Goal: Transaction & Acquisition: Purchase product/service

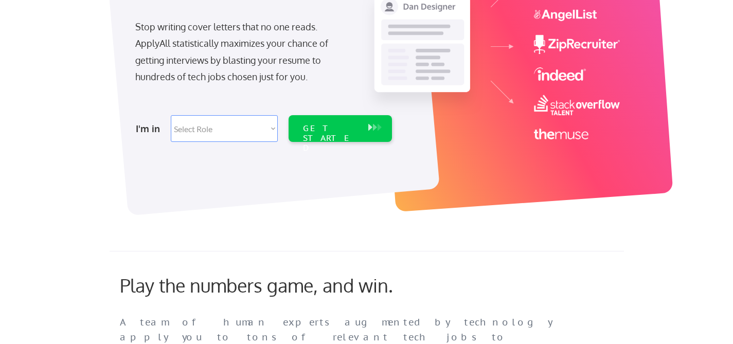
scroll to position [218, 0]
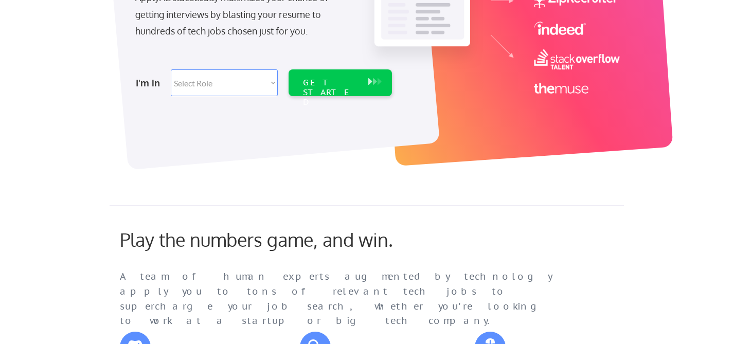
click at [258, 82] on select "Select Role Software Engineering Product Management Customer Success Sales UI/U…" at bounding box center [224, 82] width 107 height 27
select select ""engineering""
click at [171, 69] on select "Select Role Software Engineering Product Management Customer Success Sales UI/U…" at bounding box center [224, 82] width 107 height 27
select select ""engineering""
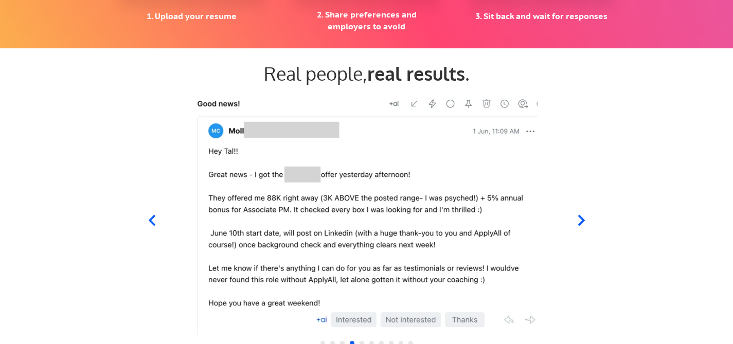
scroll to position [1004, 0]
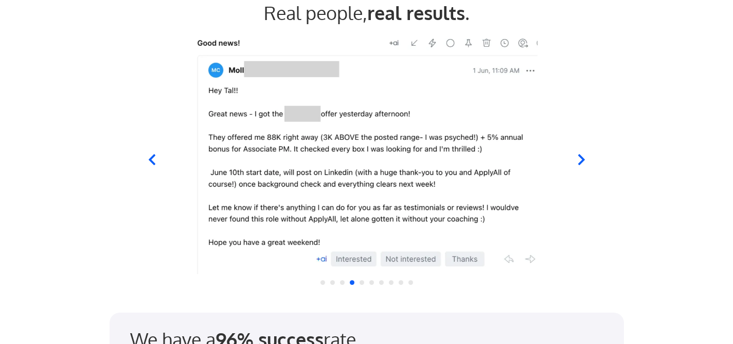
click at [576, 161] on icon at bounding box center [580, 159] width 13 height 13
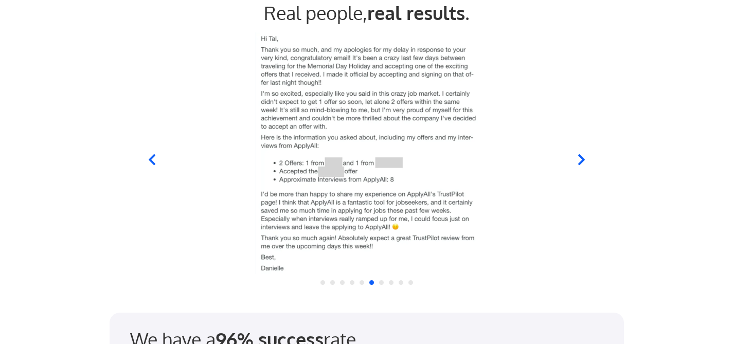
click at [576, 161] on icon at bounding box center [580, 159] width 13 height 13
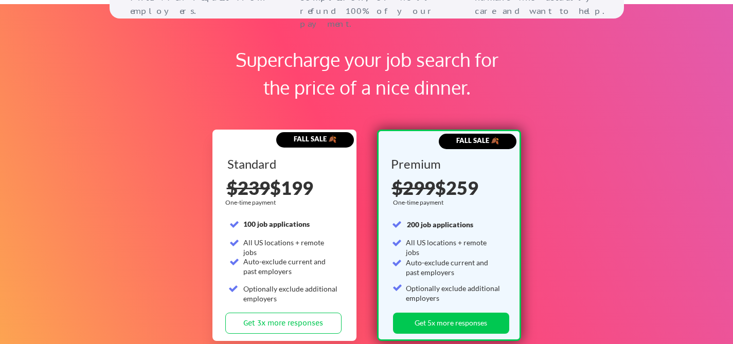
scroll to position [1555, 0]
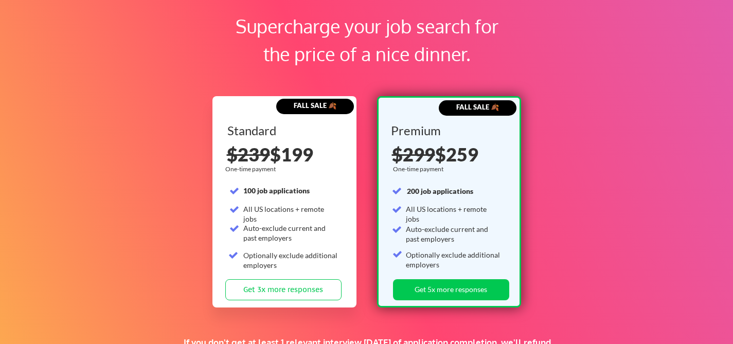
click at [294, 190] on strong "100 job applications" at bounding box center [276, 190] width 66 height 9
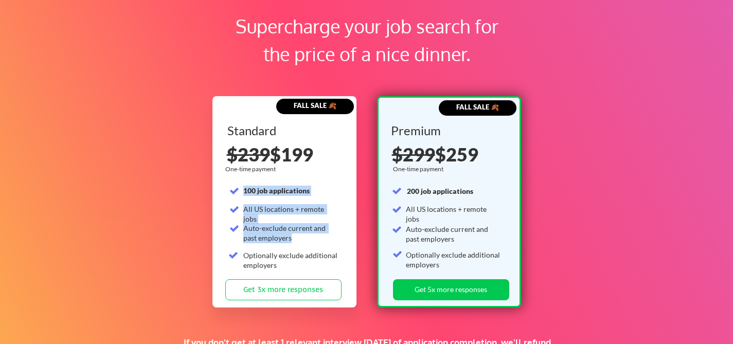
drag, startPoint x: 294, startPoint y: 190, endPoint x: 306, endPoint y: 230, distance: 41.8
click at [306, 231] on div "Standard 100 job applications All US locations + remote jobs Auto-exclude curre…" at bounding box center [285, 201] width 116 height 155
click at [306, 230] on div "Auto-exclude current and past employers" at bounding box center [290, 233] width 95 height 20
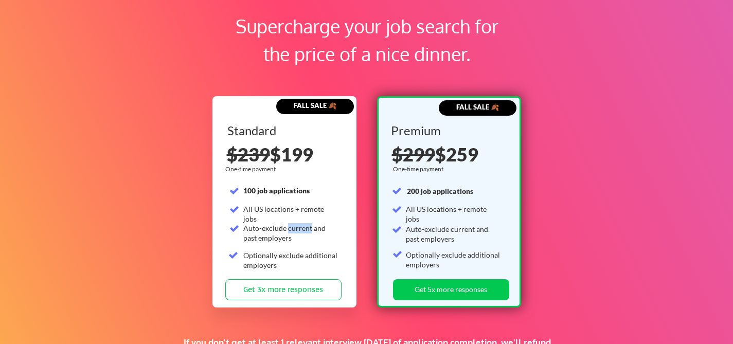
click at [306, 230] on div "Auto-exclude current and past employers" at bounding box center [290, 233] width 95 height 20
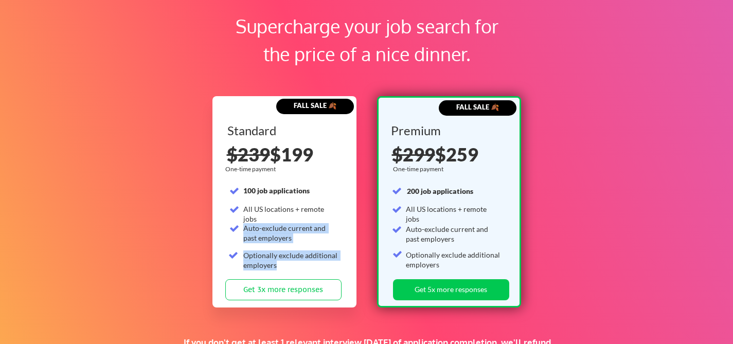
drag, startPoint x: 306, startPoint y: 230, endPoint x: 307, endPoint y: 250, distance: 20.1
click at [307, 251] on div "Standard 100 job applications All US locations + remote jobs Auto-exclude curre…" at bounding box center [285, 201] width 116 height 155
click at [307, 250] on div "Optionally exclude additional employers" at bounding box center [290, 260] width 95 height 20
drag, startPoint x: 307, startPoint y: 250, endPoint x: 315, endPoint y: 222, distance: 29.8
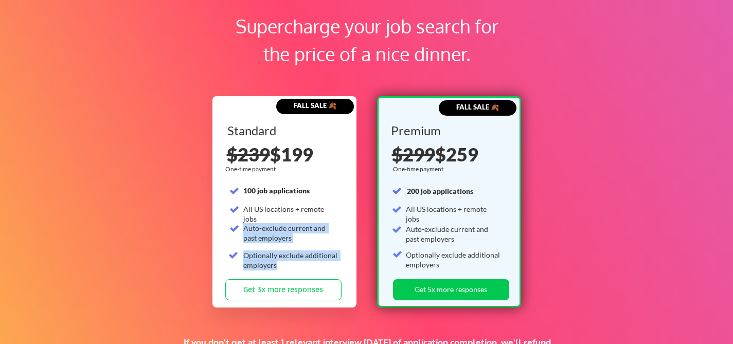
click at [315, 222] on div "Standard 100 job applications All US locations + remote jobs Auto-exclude curre…" at bounding box center [285, 201] width 116 height 155
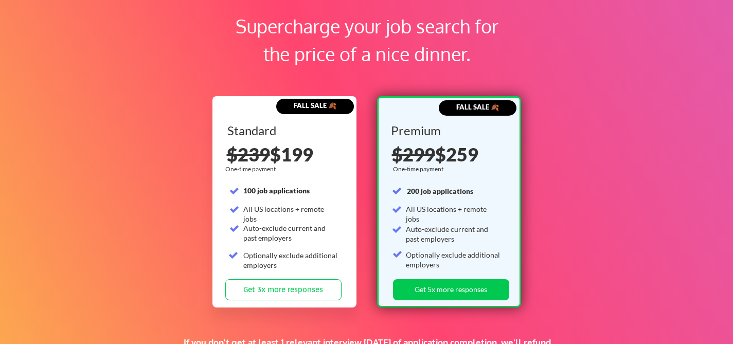
click at [315, 222] on div "Standard 100 job applications All US locations + remote jobs Auto-exclude curre…" at bounding box center [285, 201] width 116 height 155
drag, startPoint x: 315, startPoint y: 222, endPoint x: 314, endPoint y: 246, distance: 24.2
click at [314, 246] on div "Standard 100 job applications All US locations + remote jobs Auto-exclude curre…" at bounding box center [285, 201] width 116 height 155
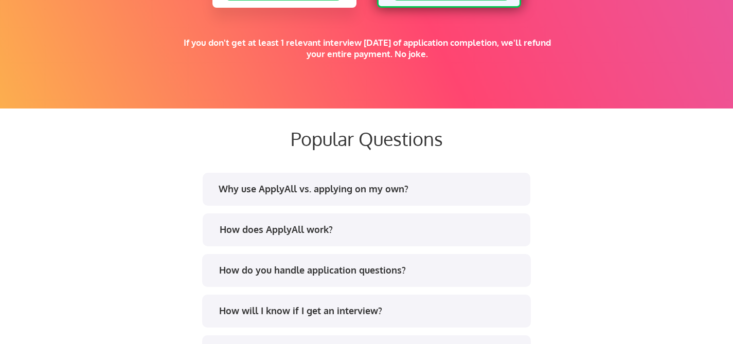
scroll to position [1885, 0]
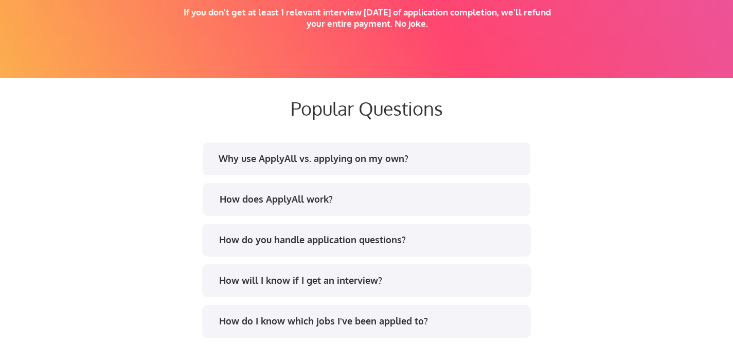
click at [288, 164] on div "Why use ApplyAll vs. applying on my own?" at bounding box center [370, 158] width 302 height 13
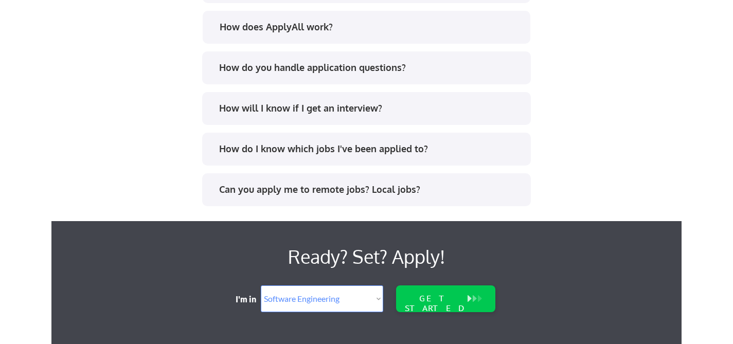
scroll to position [2087, 0]
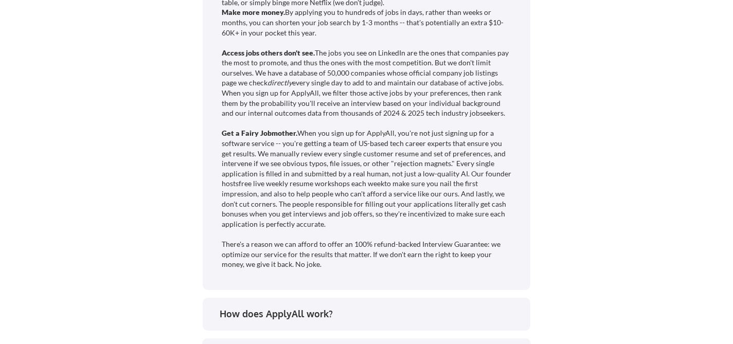
click at [375, 106] on div "Get your time back. 25-50 hours of time that you can instead use to work your n…" at bounding box center [367, 123] width 291 height 292
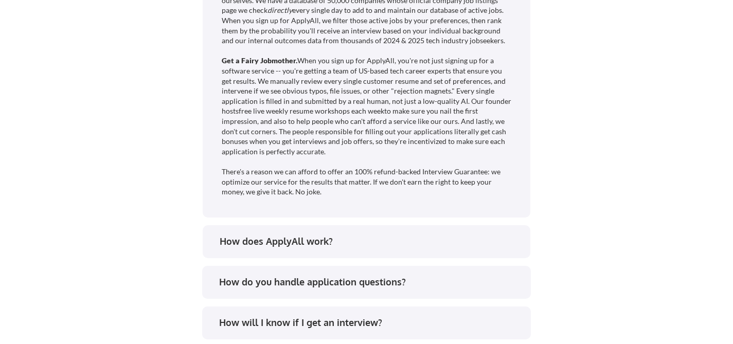
scroll to position [2216, 0]
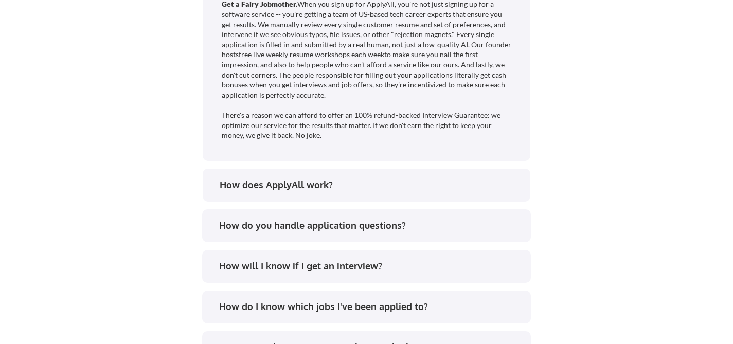
click at [352, 178] on div "How does ApplyAll work?" at bounding box center [371, 184] width 302 height 13
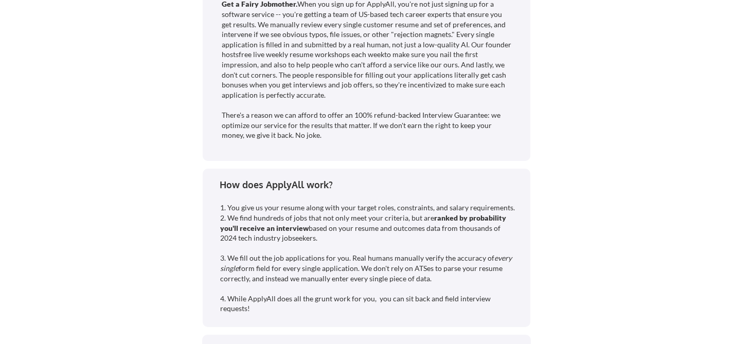
click at [342, 185] on div "How does ApplyAll work?" at bounding box center [371, 184] width 302 height 13
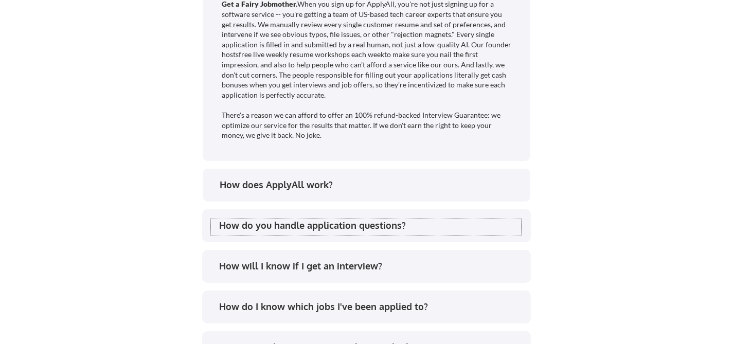
click at [345, 228] on div "How do you handle application questions?" at bounding box center [370, 225] width 302 height 13
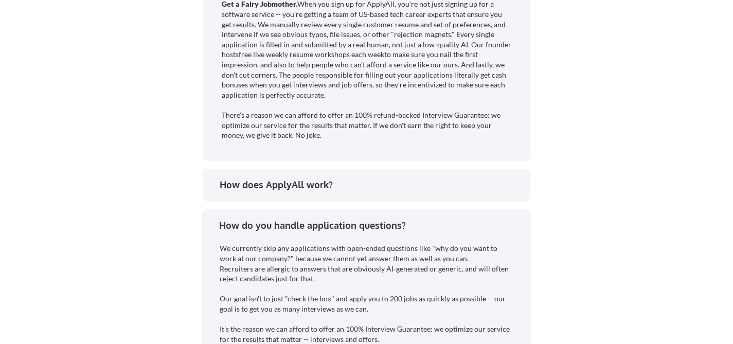
click at [345, 228] on div "How do you handle application questions?" at bounding box center [370, 225] width 302 height 13
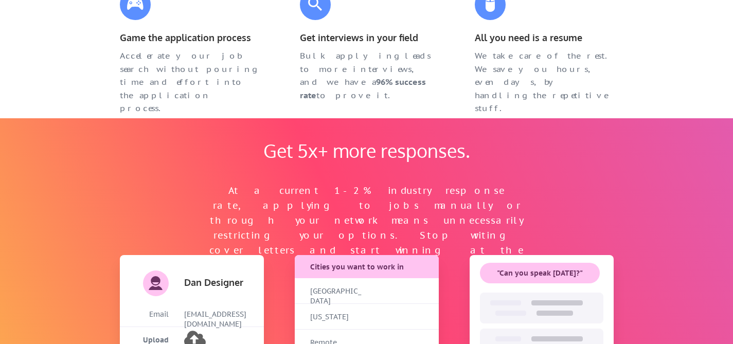
scroll to position [248, 0]
